Goal: Entertainment & Leisure: Browse casually

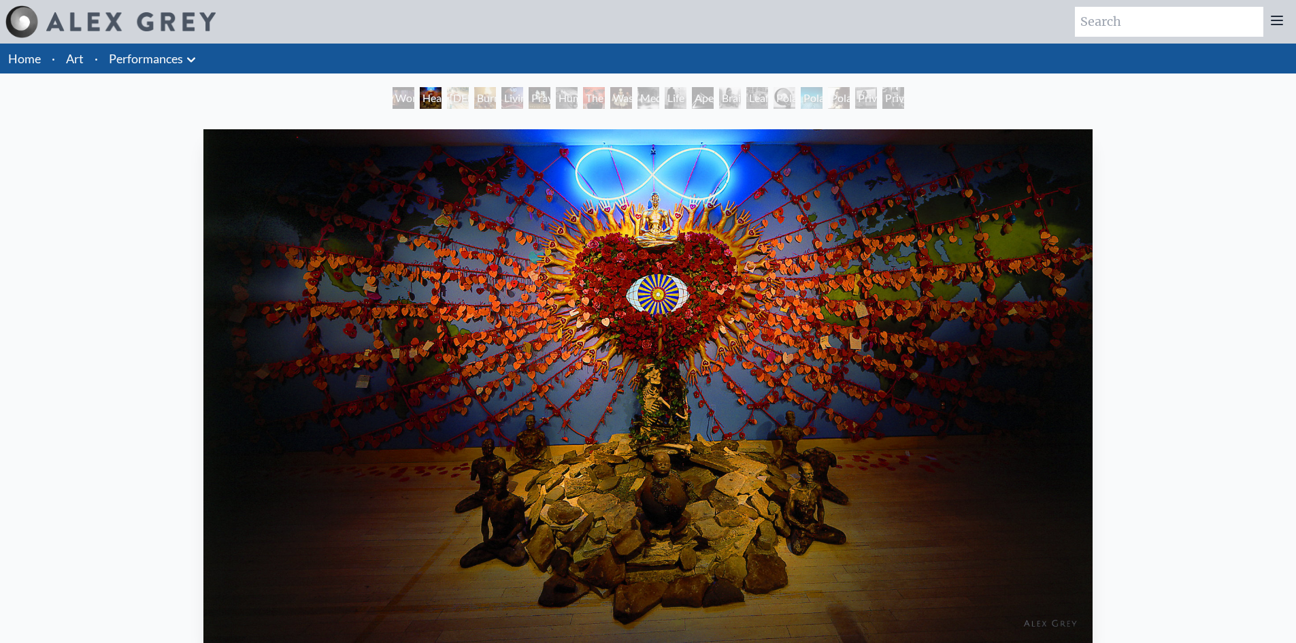
drag, startPoint x: 1291, startPoint y: 93, endPoint x: 1280, endPoint y: 116, distance: 26.5
click at [1280, 116] on div "World Spirit Heart Net Goddess Burnt Offering Living Cross Prayer Wheel Human R…" at bounding box center [648, 649] width 1296 height 1124
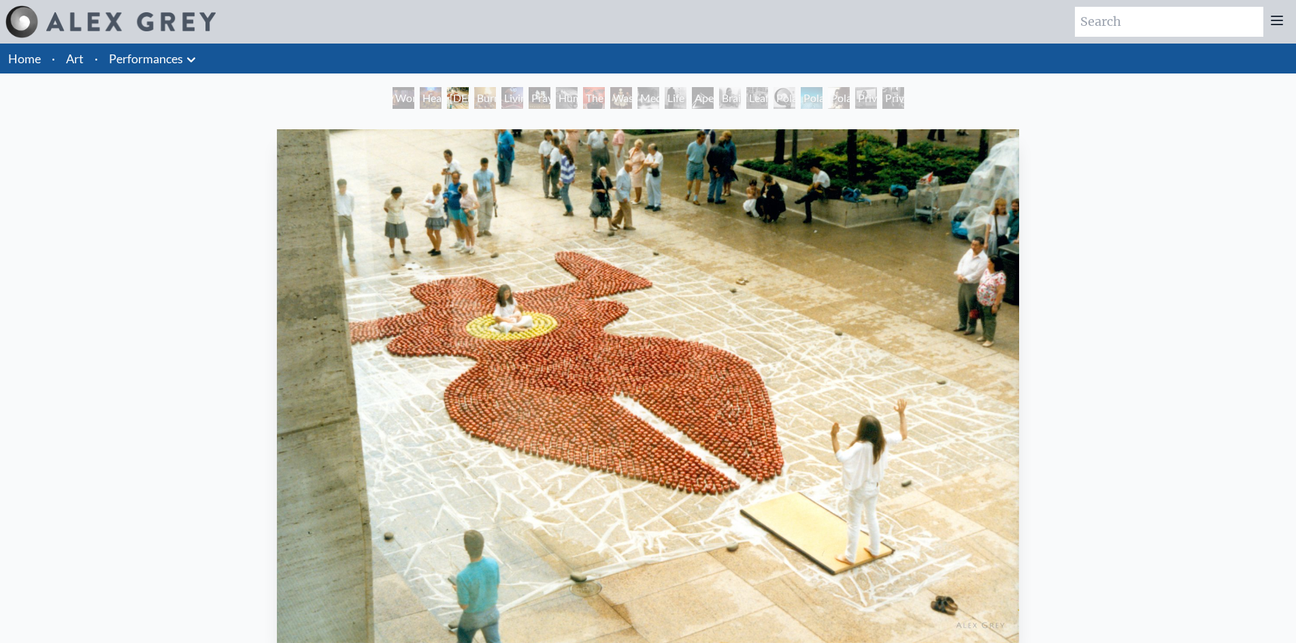
click at [946, 301] on img "3 / 19" at bounding box center [648, 386] width 742 height 514
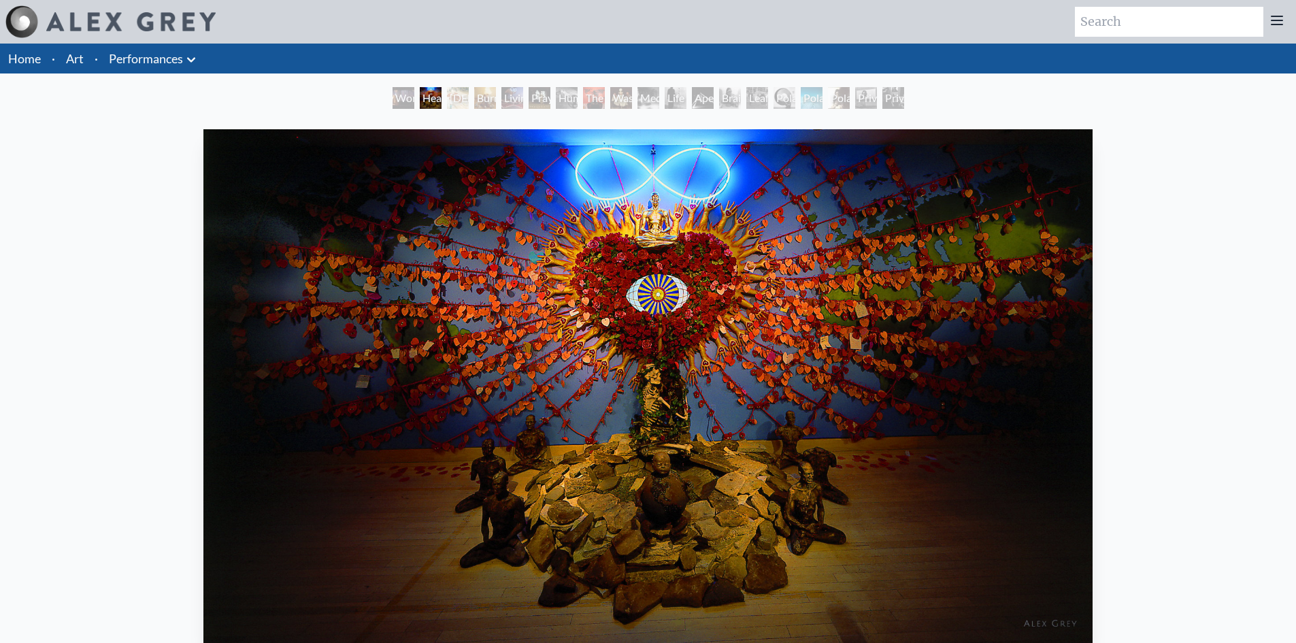
click at [314, 306] on img "2 / 19" at bounding box center [648, 386] width 890 height 514
click at [332, 312] on img "2 / 19" at bounding box center [648, 386] width 890 height 514
click at [855, 579] on img "2 / 19" at bounding box center [648, 386] width 890 height 514
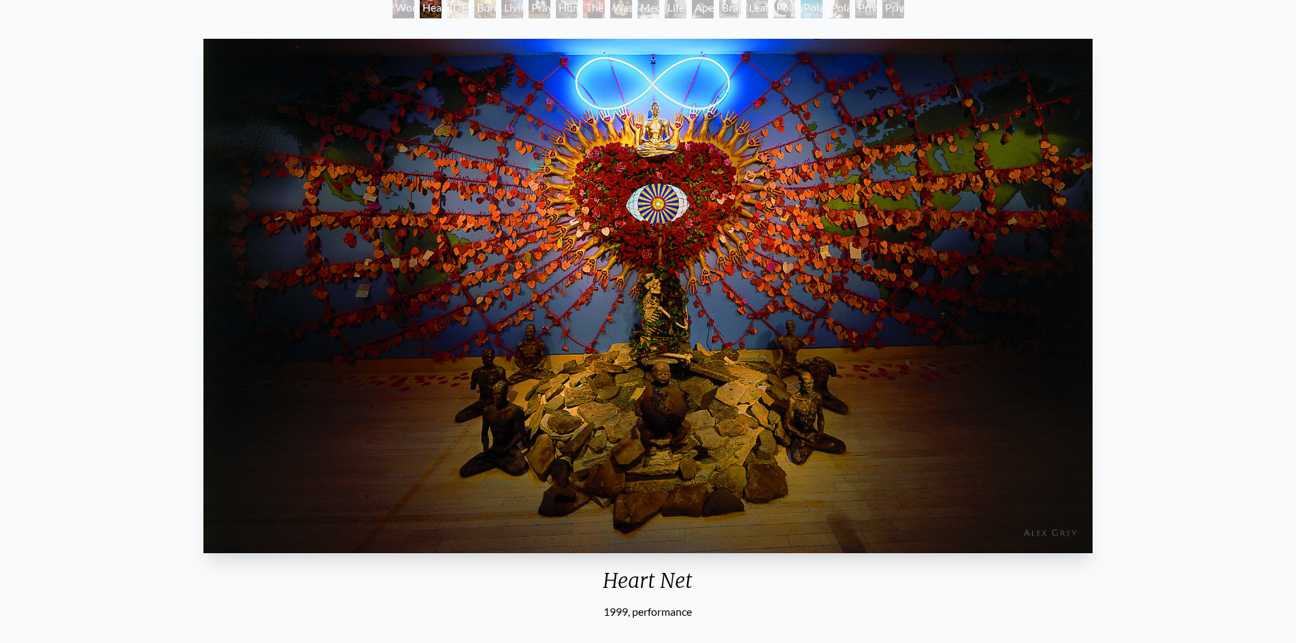
scroll to position [51, 0]
